Goal: Check status: Check status

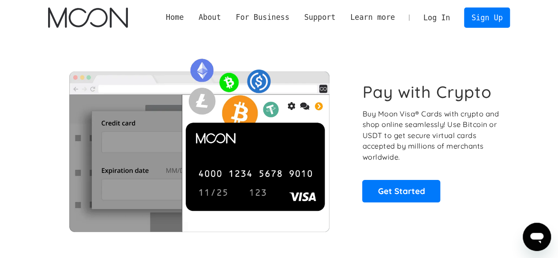
click at [443, 19] on link "Log In" at bounding box center [436, 17] width 41 height 19
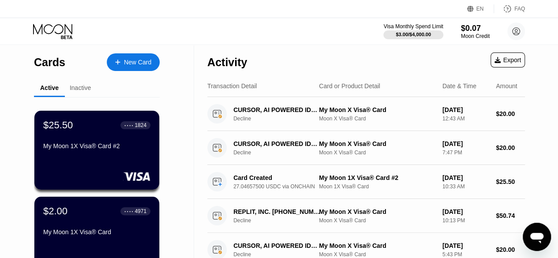
click at [100, 142] on div "$25.50 ● ● ● ● 1824 My Moon 1X Visa® Card #2" at bounding box center [96, 135] width 107 height 33
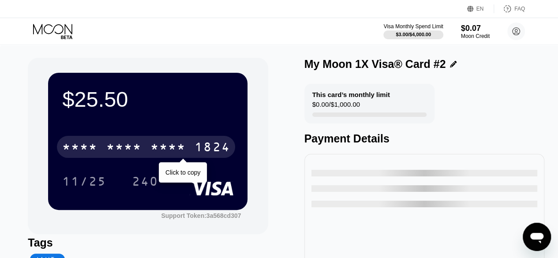
click at [111, 142] on div "* * * *" at bounding box center [123, 148] width 35 height 14
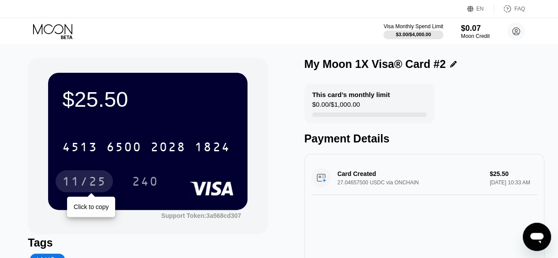
click at [91, 181] on div "11/25" at bounding box center [84, 182] width 44 height 14
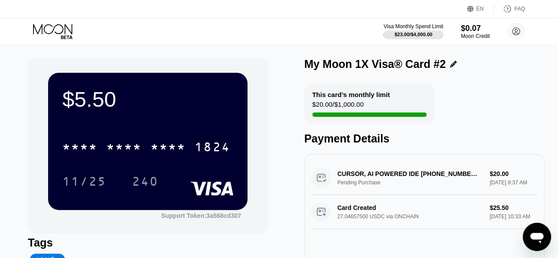
click at [364, 182] on div "CURSOR, AI POWERED IDE +18314259504 US Pending Purchase $20.00 Sep 22, 2025 8:3…" at bounding box center [424, 178] width 226 height 34
